Goal: Information Seeking & Learning: Compare options

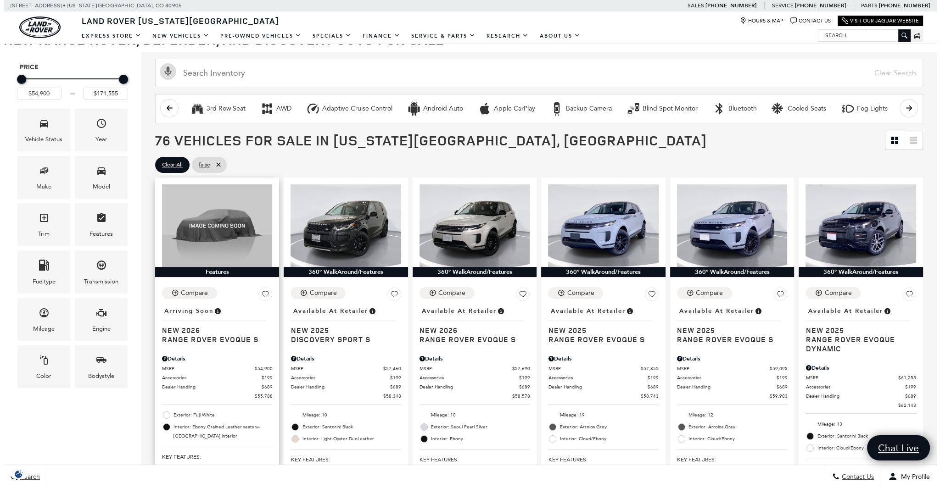
scroll to position [138, 0]
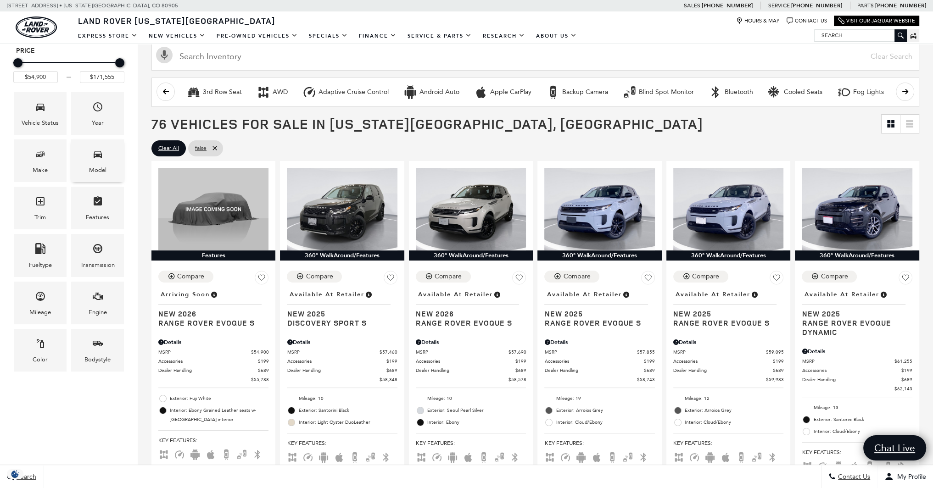
click at [105, 164] on div "Model" at bounding box center [97, 161] width 53 height 43
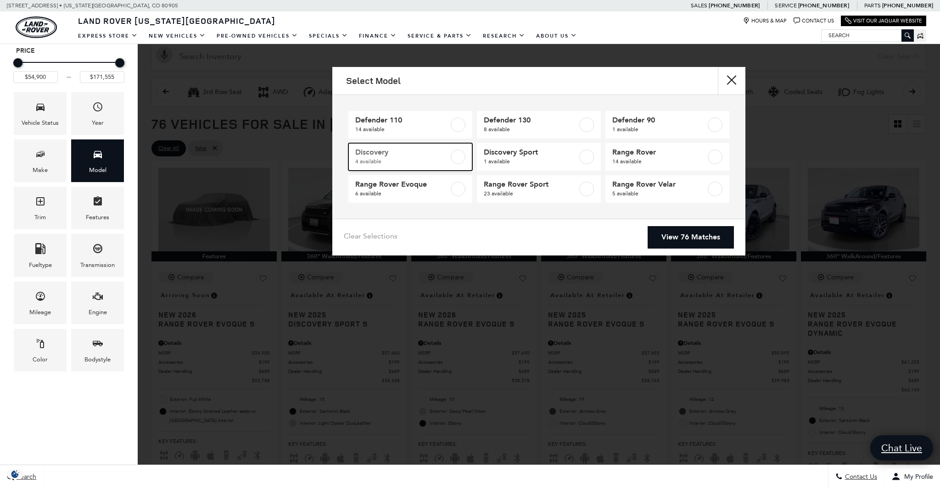
click at [452, 157] on label at bounding box center [458, 157] width 15 height 15
type input "$73,603"
type input "$80,125"
checkbox input "true"
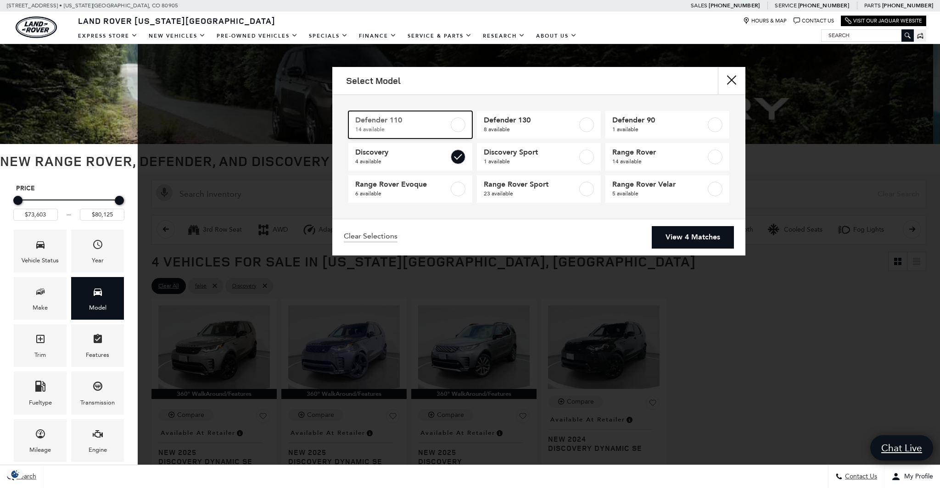
click at [458, 123] on label at bounding box center [458, 124] width 15 height 15
type input "$71,859"
type input "$171,555"
checkbox input "true"
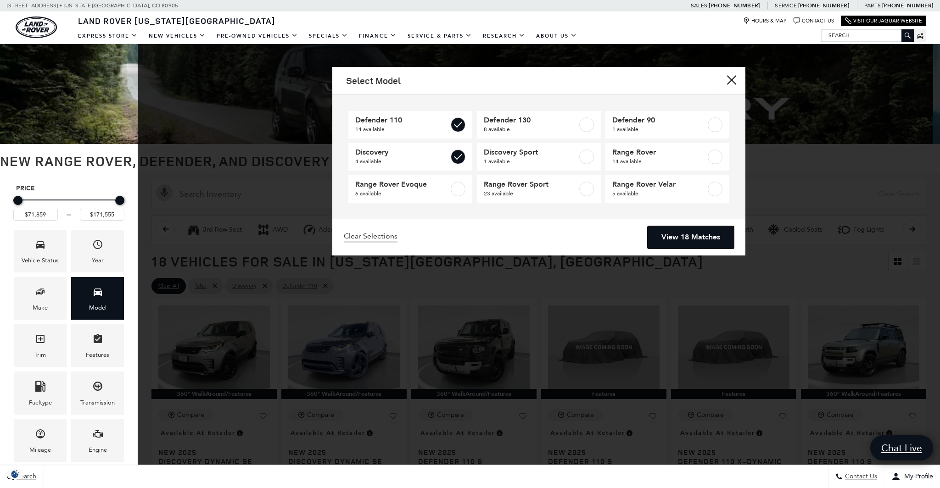
click at [670, 229] on link "View 18 Matches" at bounding box center [691, 237] width 86 height 22
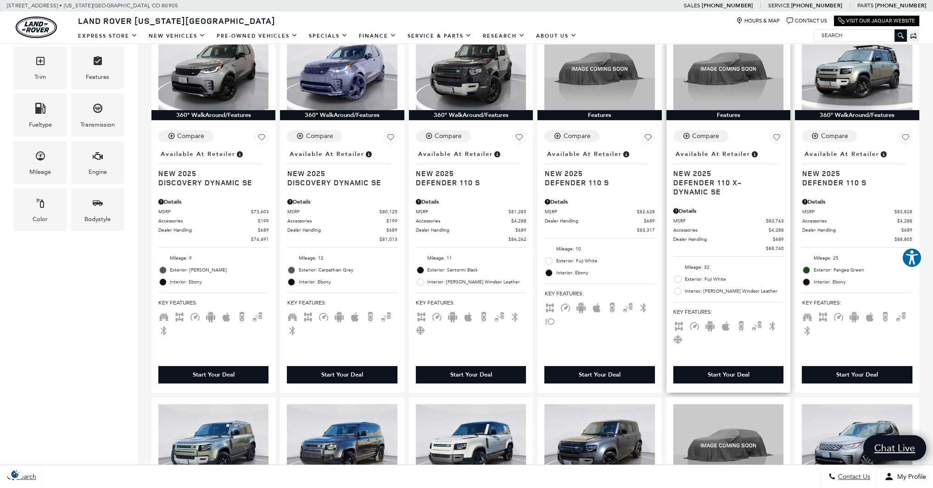
scroll to position [275, 0]
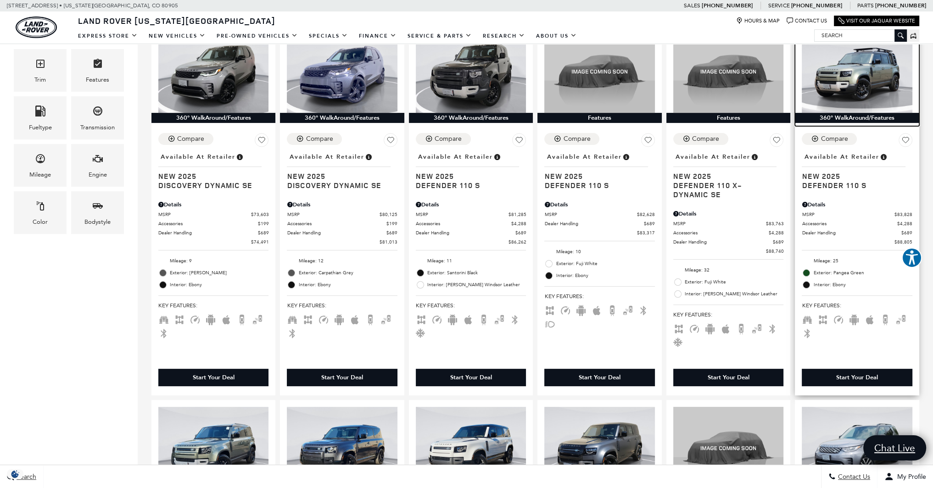
click at [867, 75] on img at bounding box center [857, 71] width 110 height 83
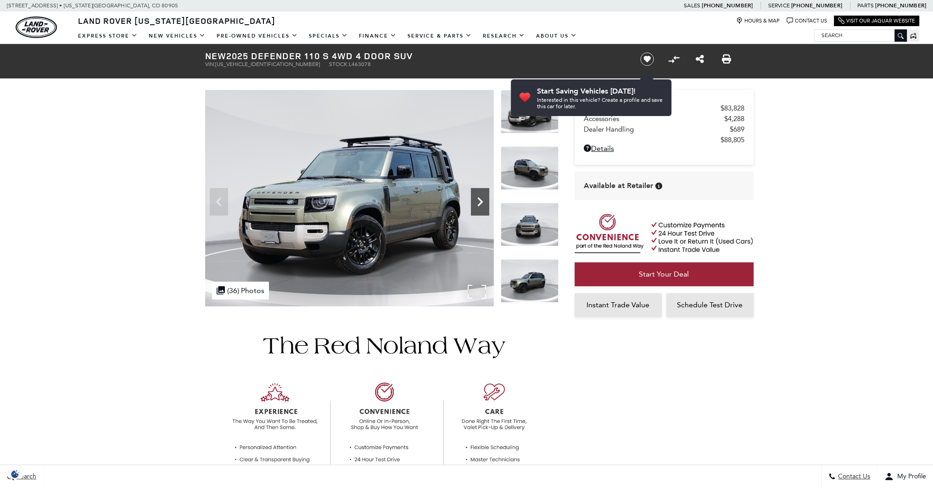
click at [478, 206] on icon "Next" at bounding box center [480, 202] width 18 height 18
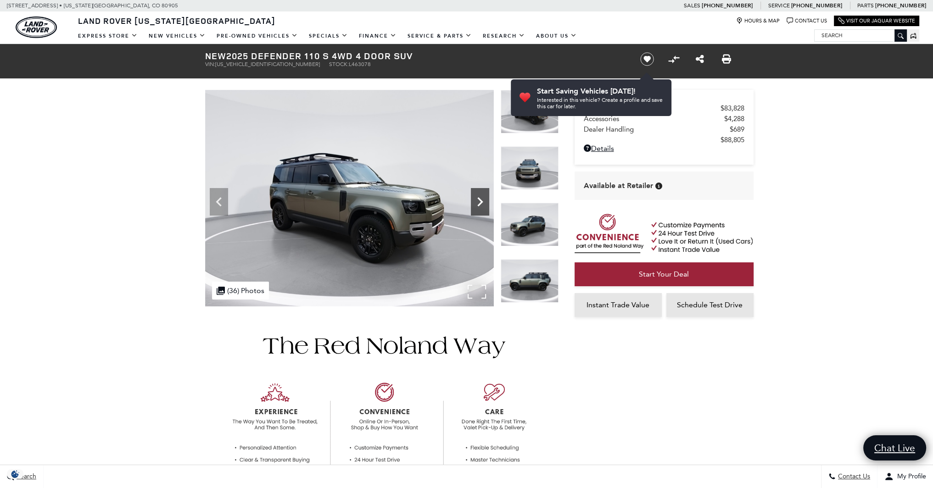
click at [478, 206] on icon "Next" at bounding box center [480, 202] width 18 height 18
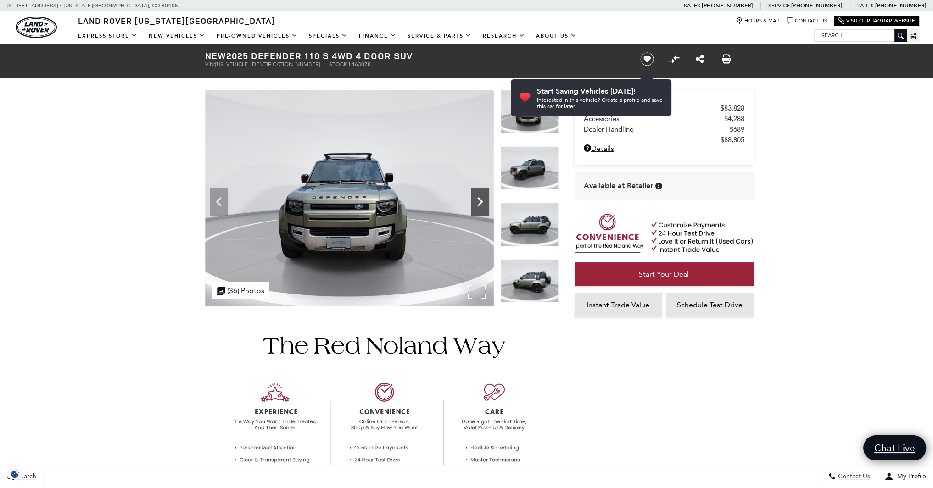
click at [478, 206] on icon "Next" at bounding box center [480, 202] width 18 height 18
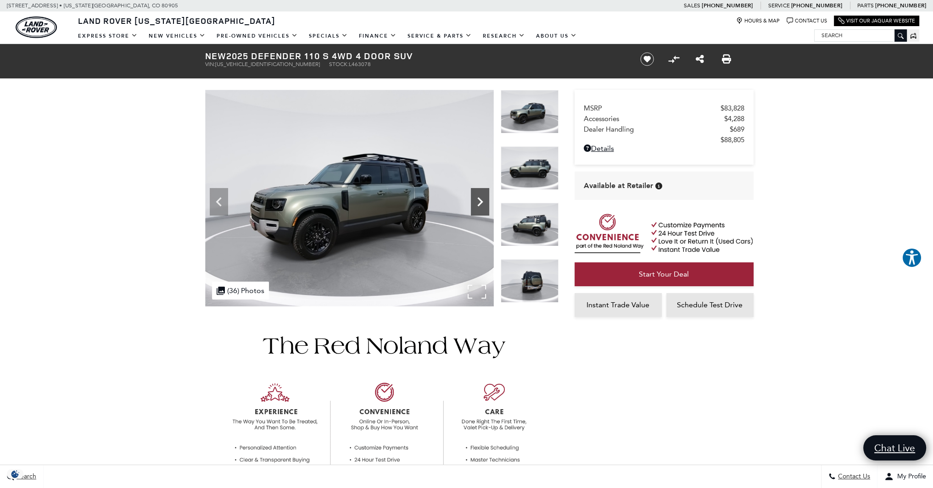
click at [478, 206] on icon "Next" at bounding box center [480, 202] width 18 height 18
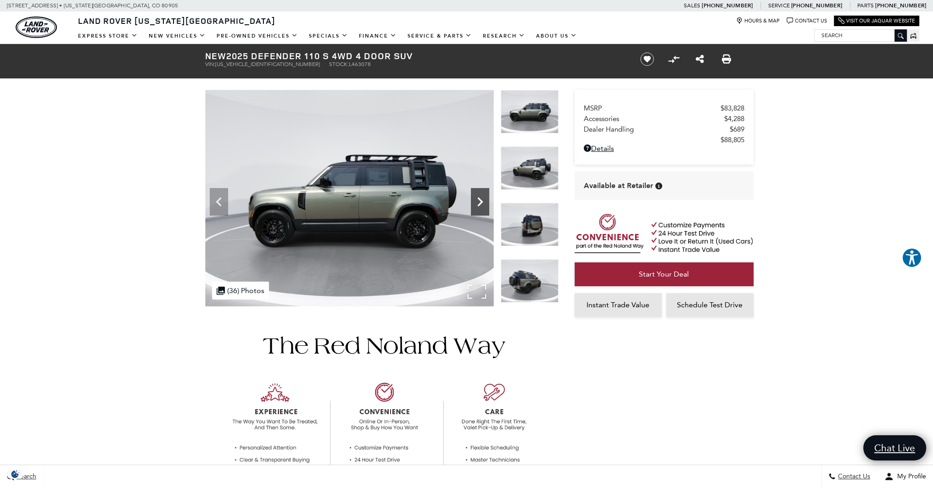
click at [478, 206] on icon "Next" at bounding box center [480, 202] width 18 height 18
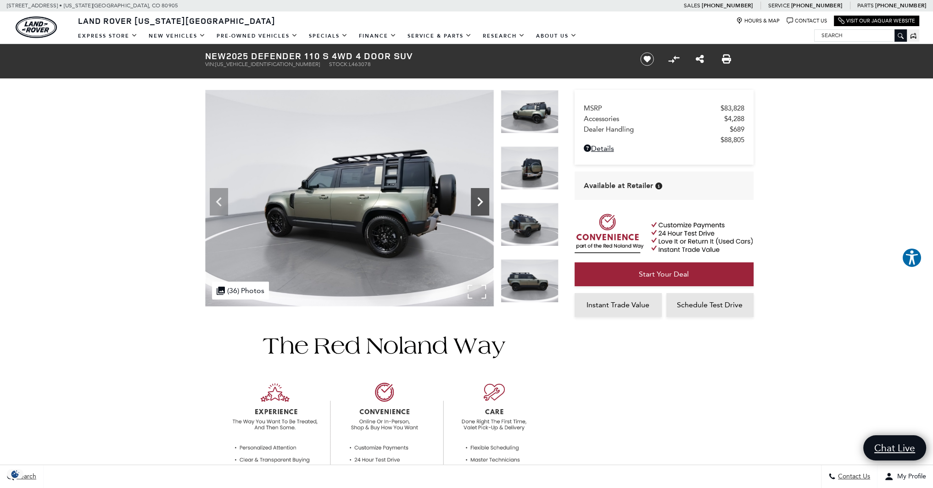
click at [478, 206] on icon "Next" at bounding box center [480, 202] width 18 height 18
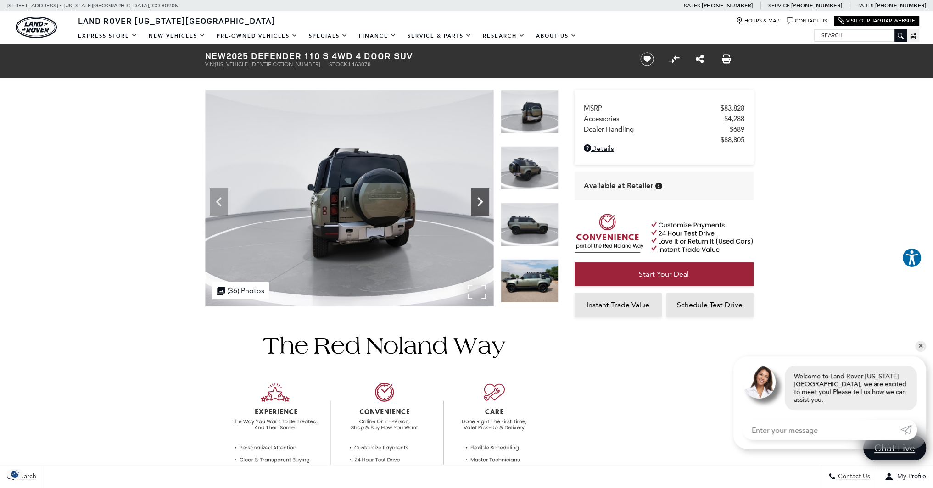
click at [478, 206] on icon "Next" at bounding box center [480, 202] width 18 height 18
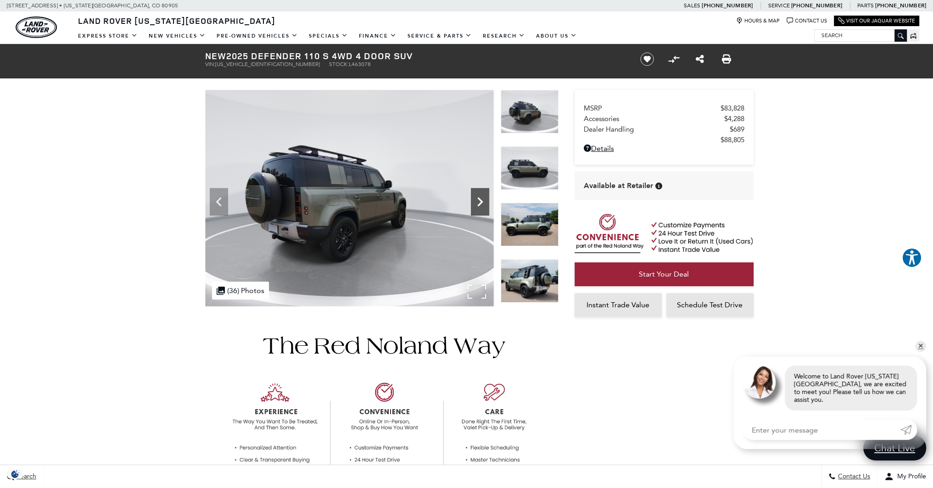
click at [478, 206] on icon "Next" at bounding box center [480, 202] width 18 height 18
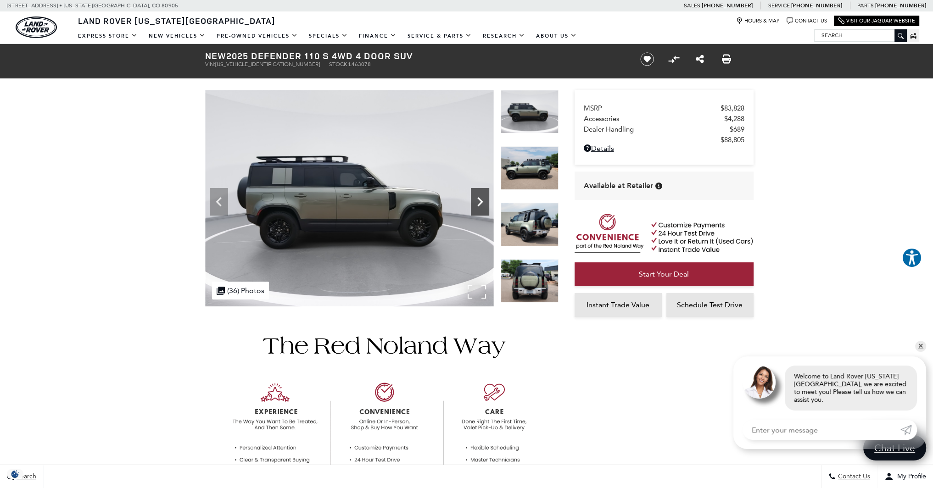
click at [478, 206] on icon "Next" at bounding box center [480, 202] width 18 height 18
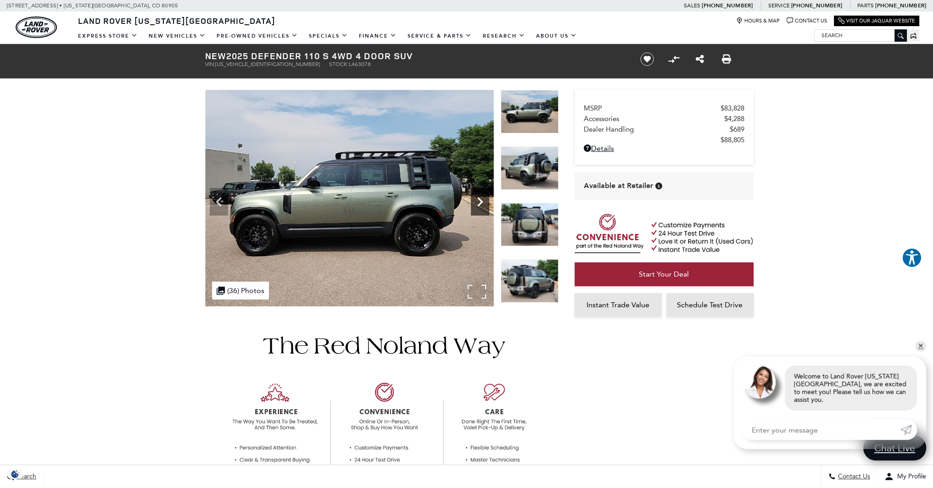
click at [478, 206] on icon "Next" at bounding box center [480, 202] width 18 height 18
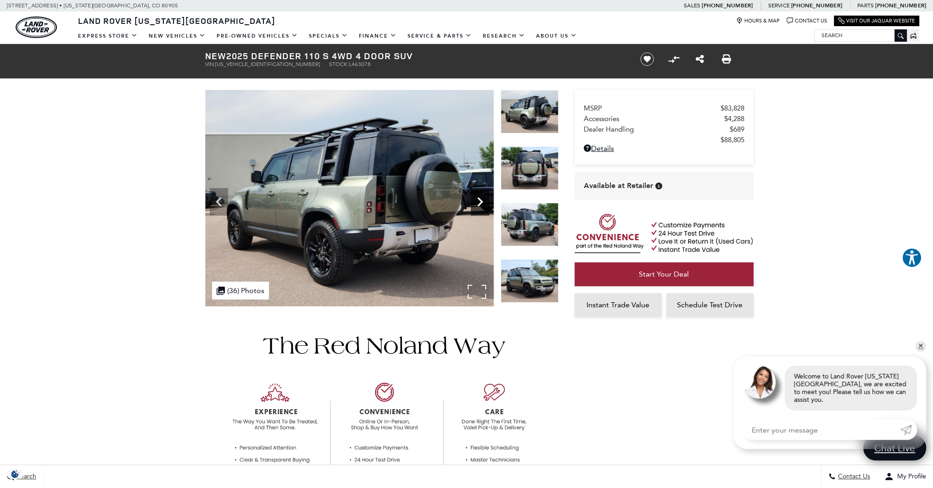
click at [478, 206] on icon "Next" at bounding box center [480, 202] width 18 height 18
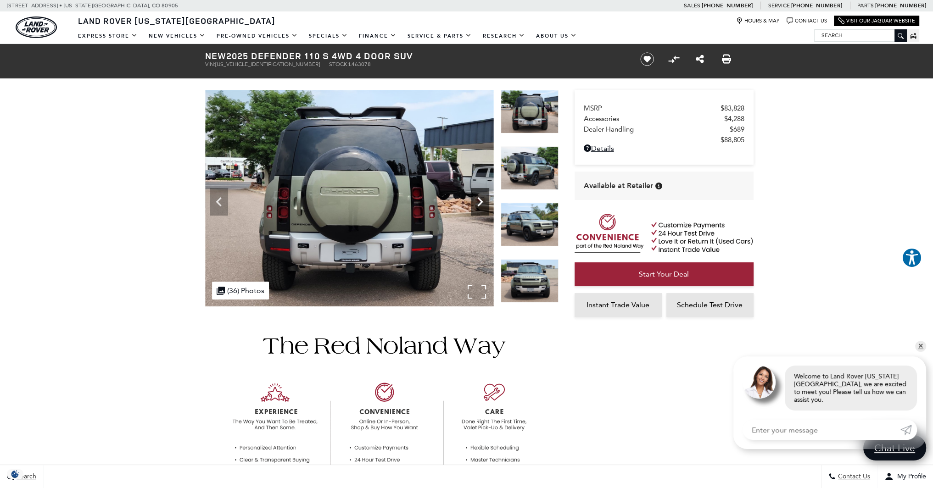
click at [478, 206] on icon "Next" at bounding box center [480, 202] width 18 height 18
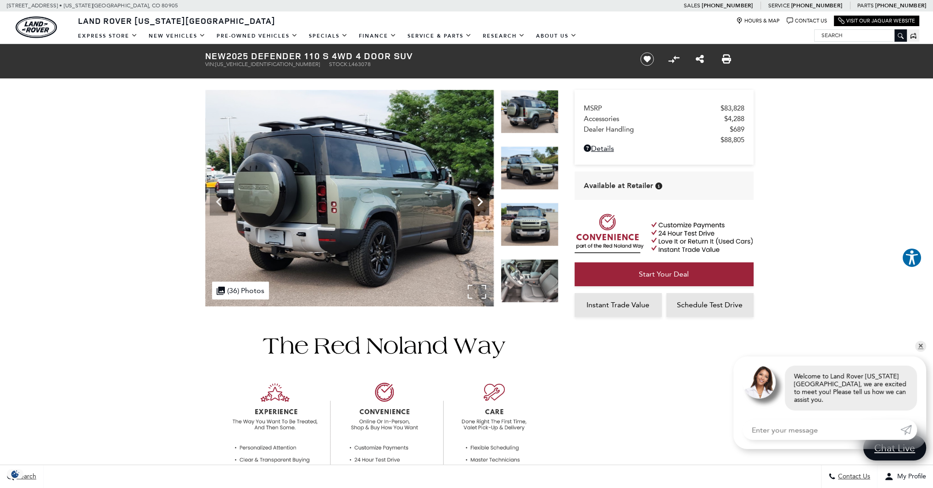
click at [478, 206] on icon "Next" at bounding box center [480, 202] width 18 height 18
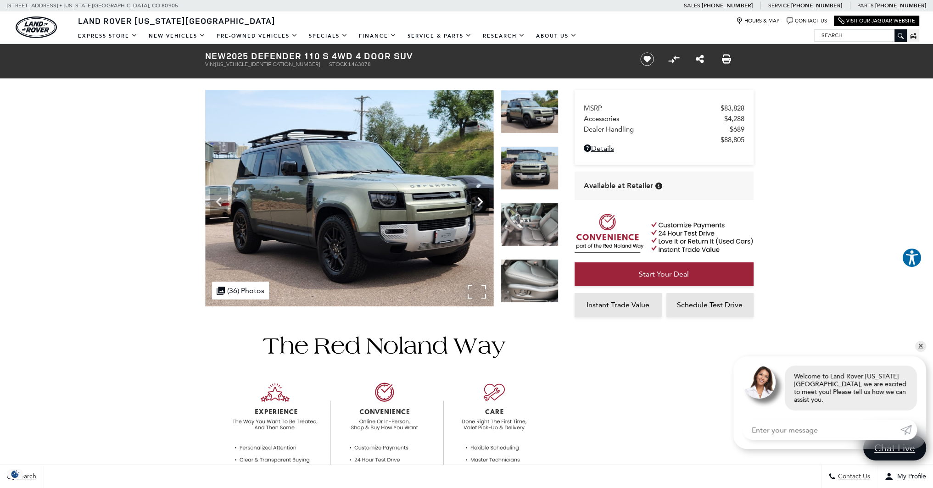
click at [478, 206] on icon "Next" at bounding box center [480, 202] width 18 height 18
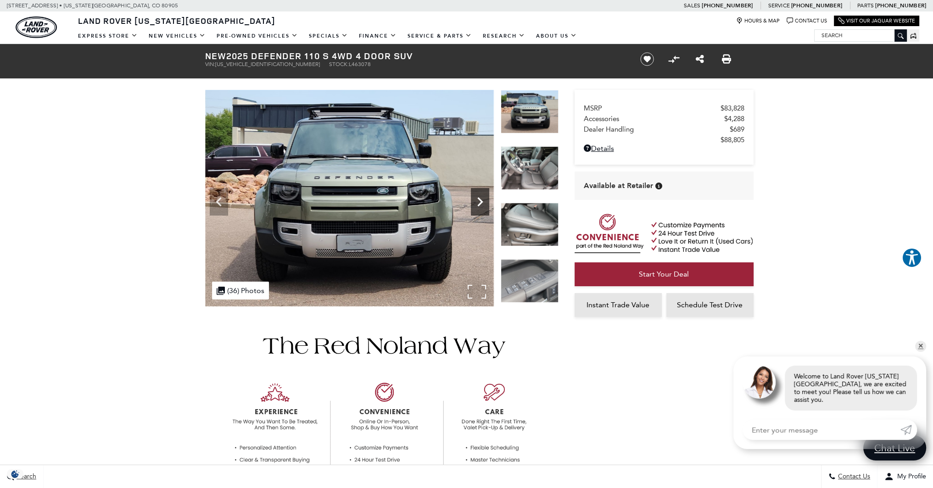
click at [478, 206] on icon "Next" at bounding box center [480, 202] width 18 height 18
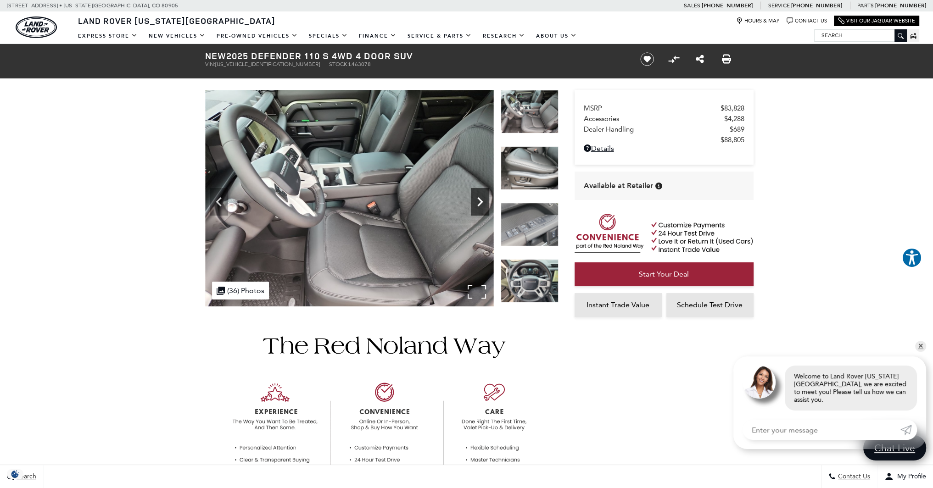
click at [478, 206] on icon "Next" at bounding box center [480, 202] width 18 height 18
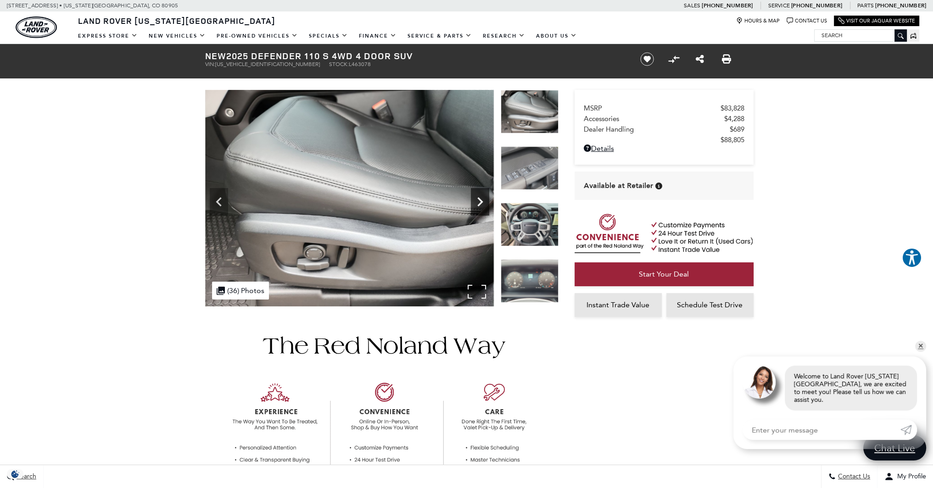
click at [478, 206] on icon "Next" at bounding box center [480, 202] width 18 height 18
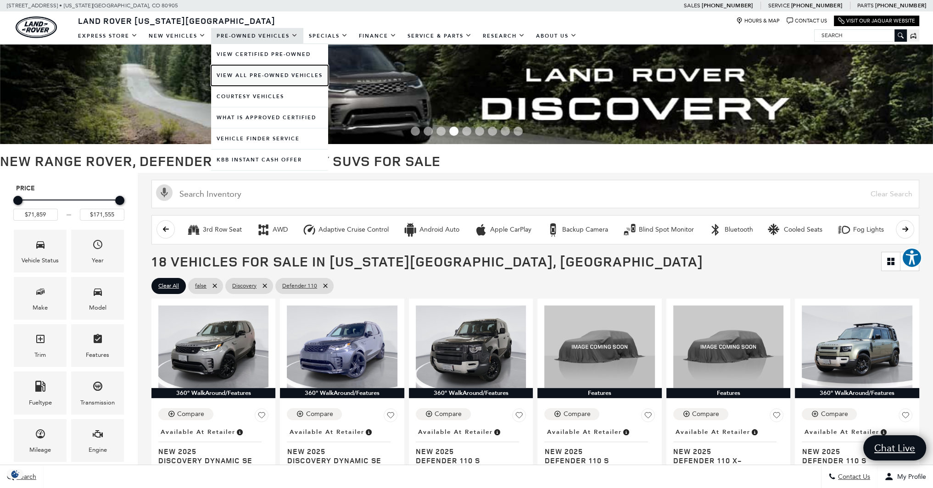
click at [246, 76] on link "View All Pre-Owned Vehicles" at bounding box center [269, 75] width 117 height 21
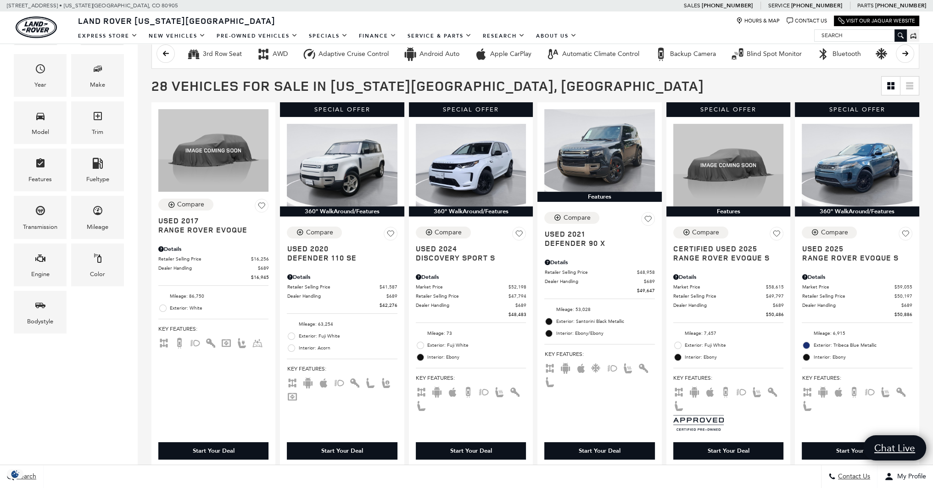
scroll to position [184, 0]
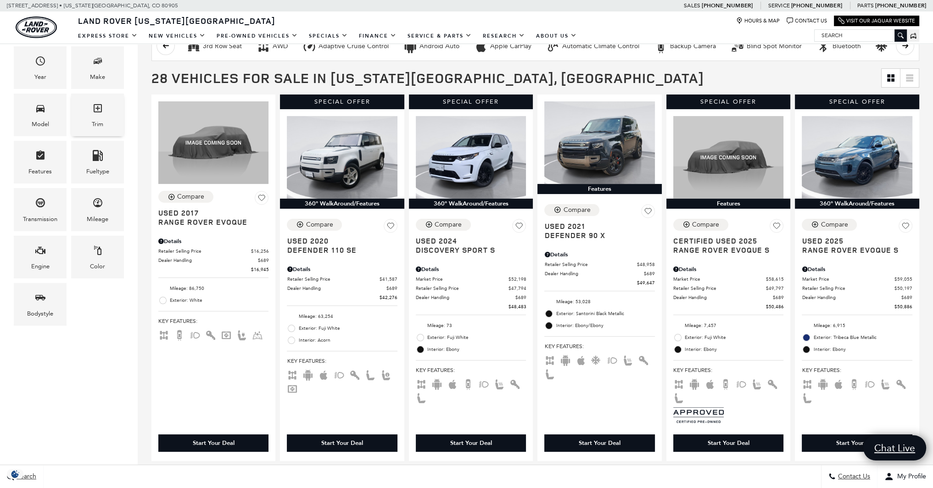
click at [84, 116] on div "Trim" at bounding box center [97, 115] width 53 height 43
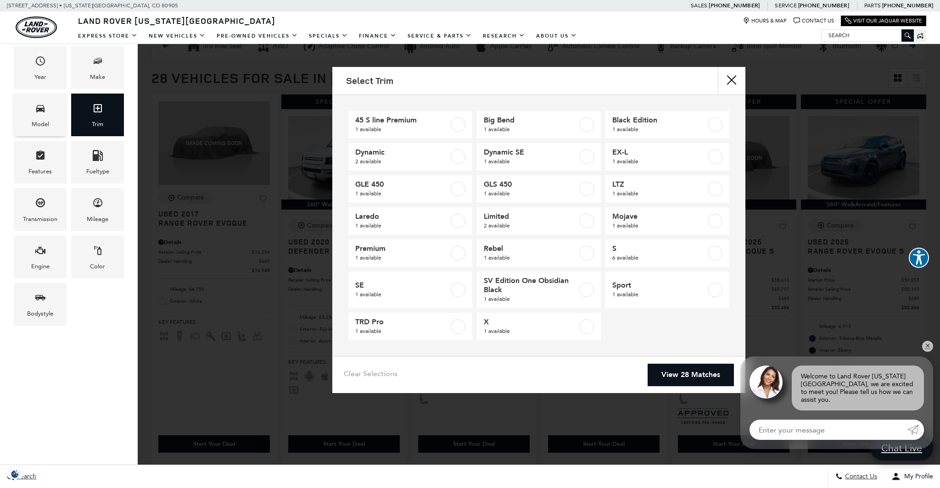
click at [44, 121] on div "Model" at bounding box center [40, 124] width 17 height 10
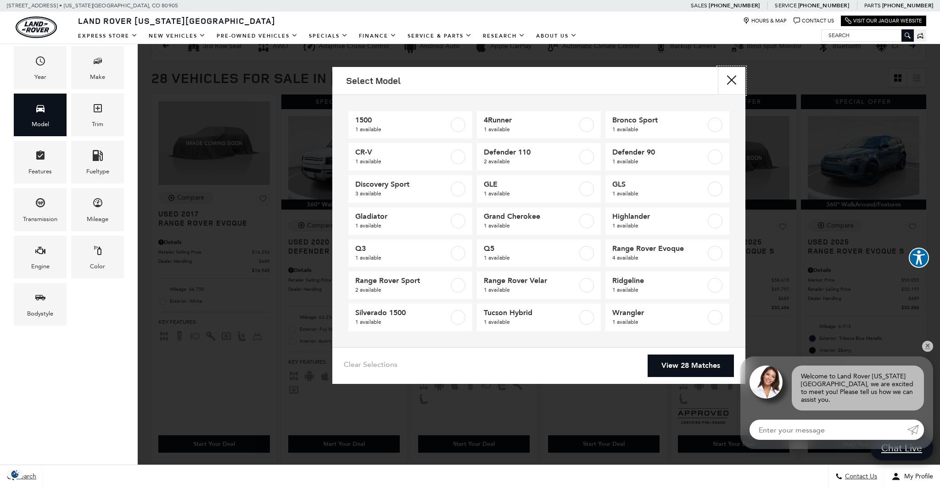
click at [731, 79] on button "Close" at bounding box center [732, 81] width 28 height 28
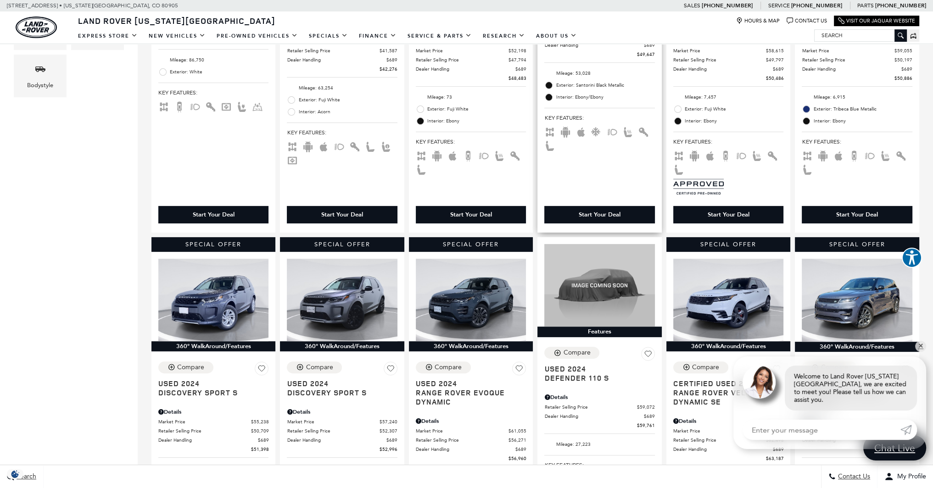
scroll to position [413, 0]
